Goal: Information Seeking & Learning: Learn about a topic

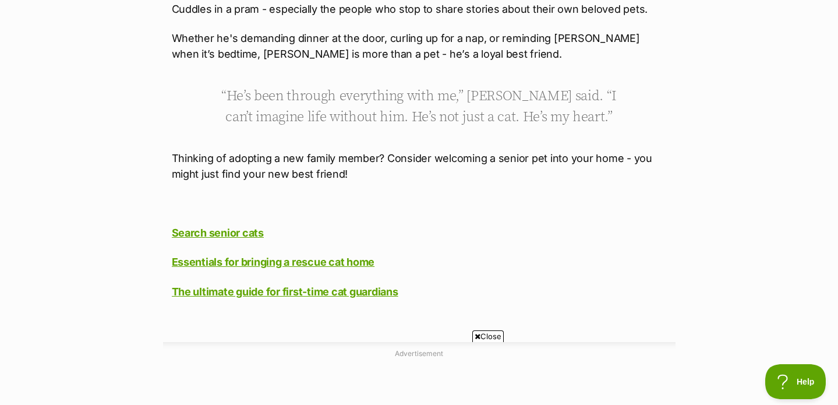
scroll to position [3701, 0]
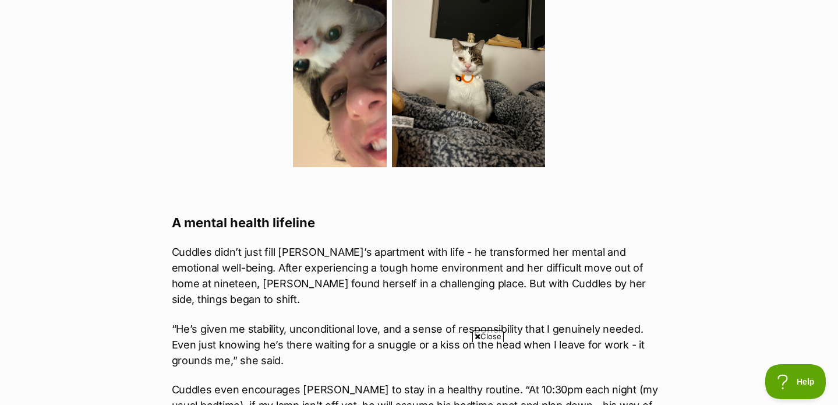
scroll to position [2033, 0]
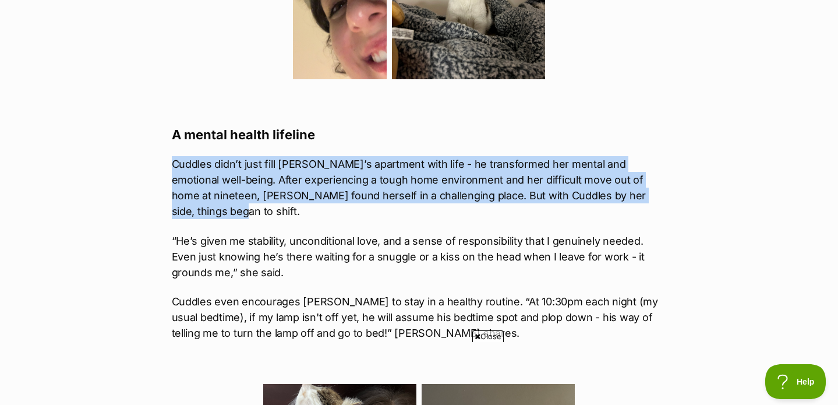
drag, startPoint x: 165, startPoint y: 128, endPoint x: 651, endPoint y: 169, distance: 487.6
copy p "Cuddles didn’t just fill [PERSON_NAME]’s apartment with life - he transformed h…"
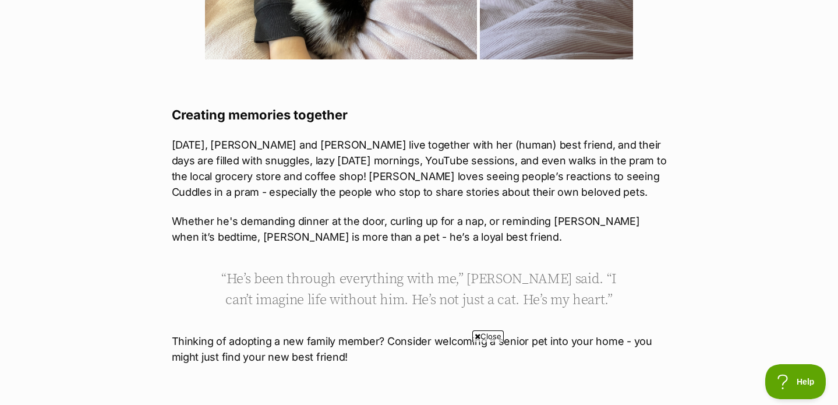
scroll to position [3254, 0]
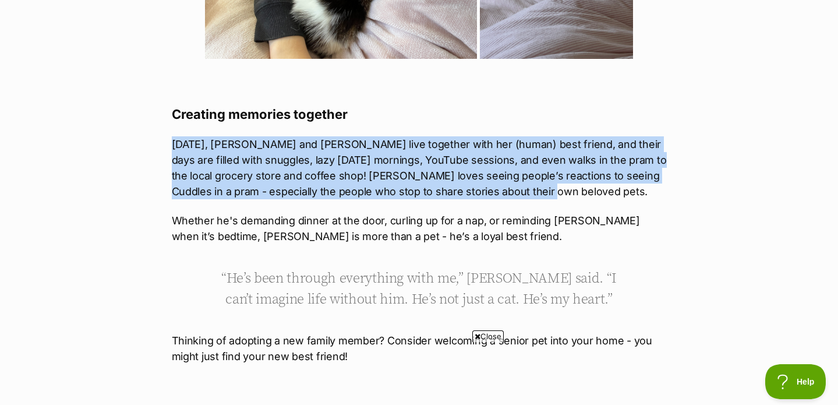
drag, startPoint x: 166, startPoint y: 83, endPoint x: 610, endPoint y: 133, distance: 446.6
copy p "[DATE], [PERSON_NAME] and [PERSON_NAME] live together with her (human) best fri…"
